Goal: Find specific page/section: Find specific page/section

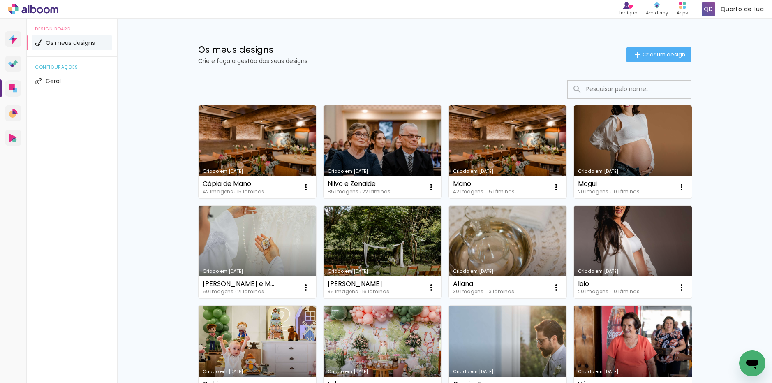
click at [596, 88] on input at bounding box center [640, 89] width 117 height 17
paste input "Smash the cake Benedita - Patrícia Brandão"
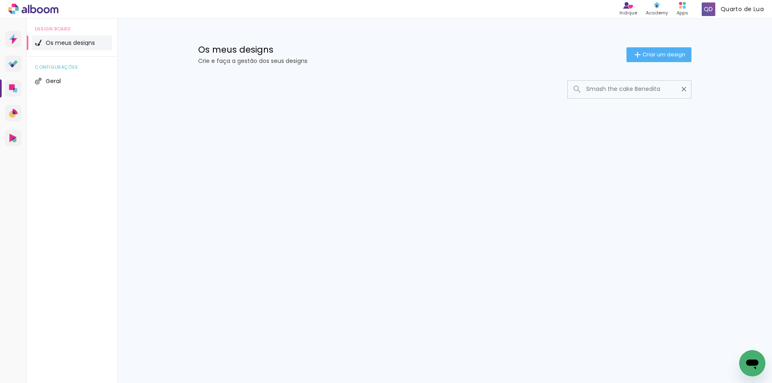
type input "Smash the cake Benedita"
type paper-input "Smash the cake Benedita"
drag, startPoint x: 618, startPoint y: 89, endPoint x: 678, endPoint y: 93, distance: 60.1
click at [678, 93] on div "Smash the cake Benedita" at bounding box center [629, 89] width 123 height 17
type input "Smash"
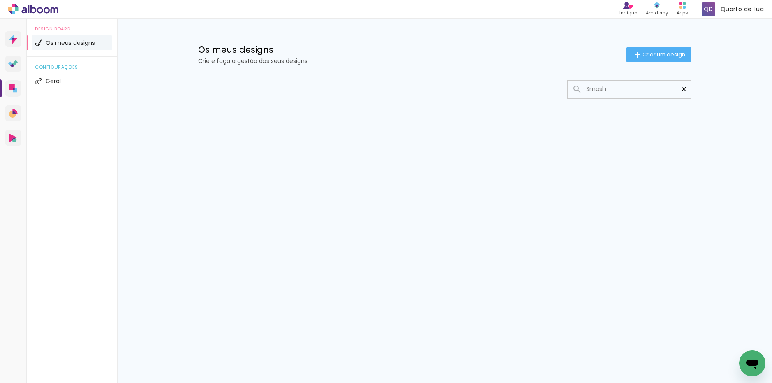
type paper-input "Smash"
click at [684, 90] on iron-icon at bounding box center [684, 89] width 8 height 8
